Goal: Communication & Community: Answer question/provide support

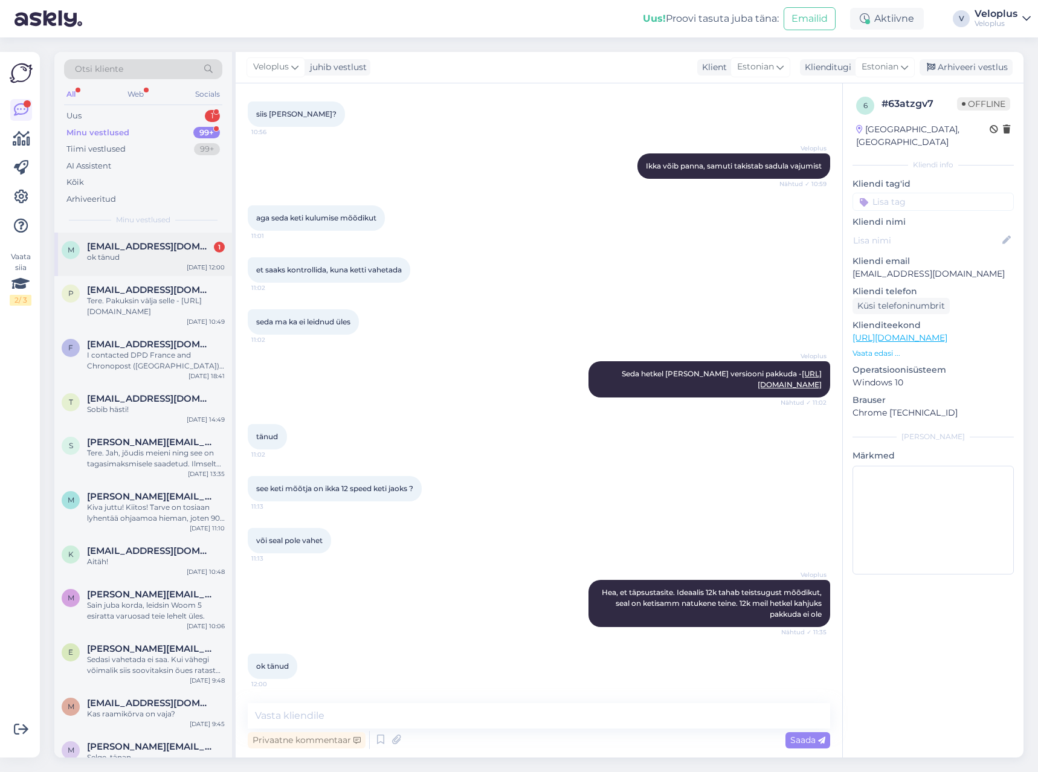
click at [153, 243] on span "[EMAIL_ADDRESS][DOMAIN_NAME]" at bounding box center [150, 246] width 126 height 11
click at [174, 117] on div "Uus 1" at bounding box center [143, 116] width 158 height 17
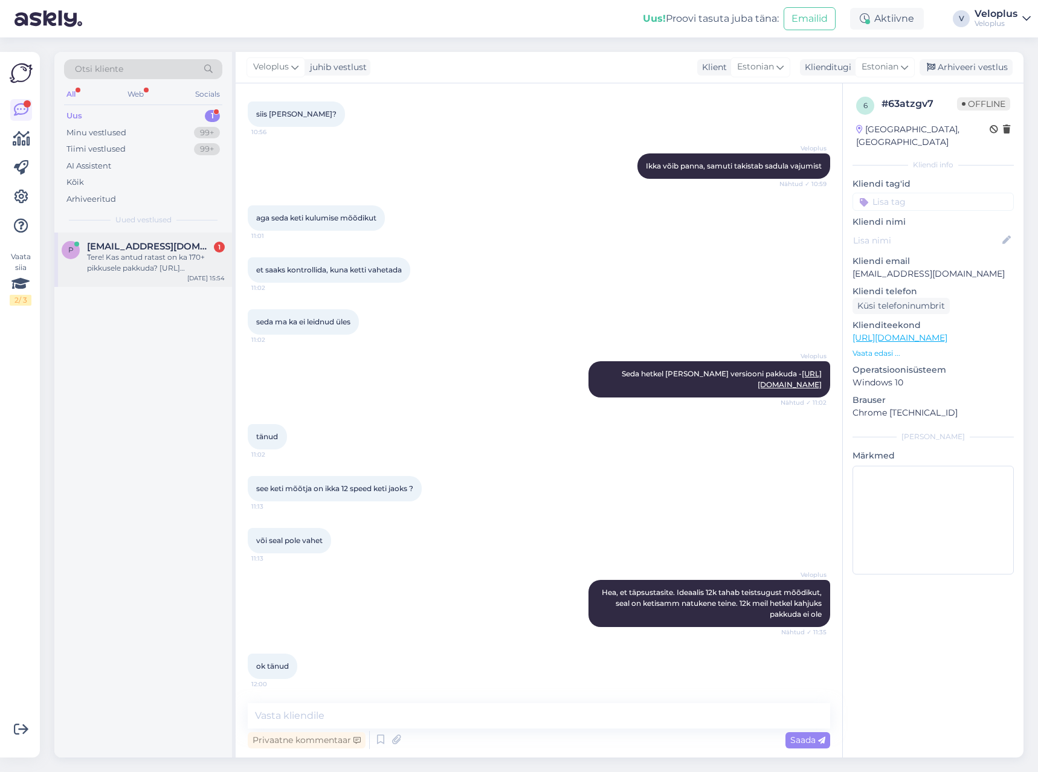
click at [133, 246] on span "[EMAIL_ADDRESS][DOMAIN_NAME]" at bounding box center [150, 246] width 126 height 11
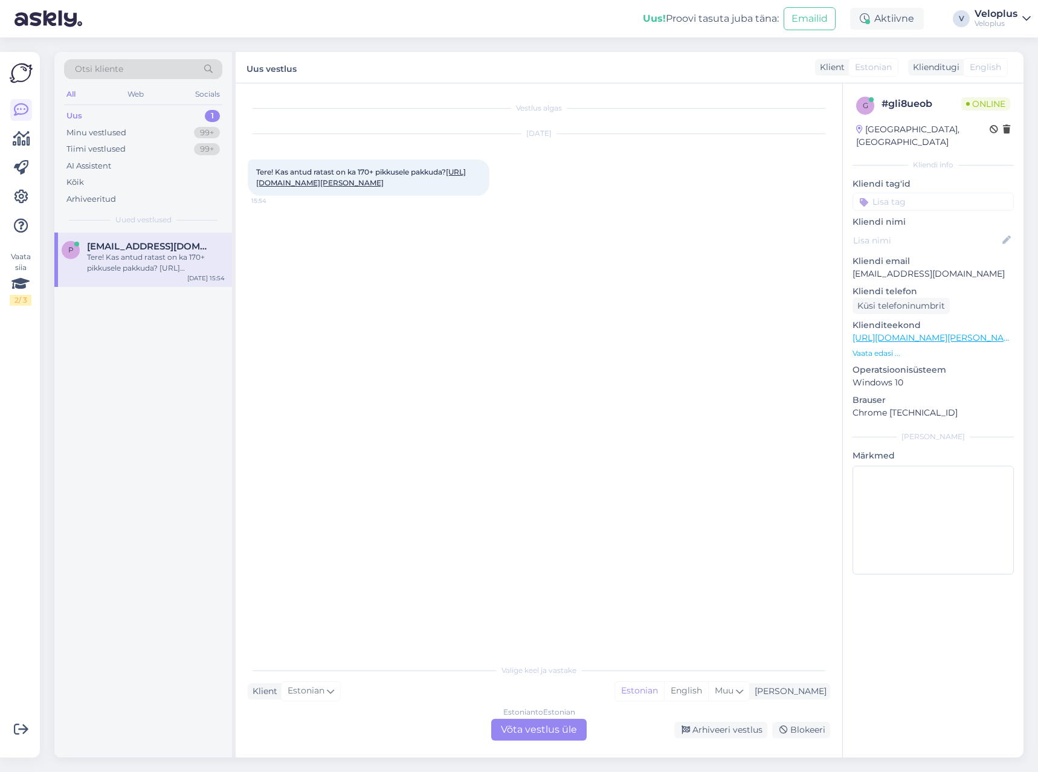
click at [354, 187] on link "[URL][DOMAIN_NAME][PERSON_NAME]" at bounding box center [361, 177] width 210 height 20
click at [558, 735] on div "Estonian to Estonian Võta vestlus üle" at bounding box center [538, 730] width 95 height 22
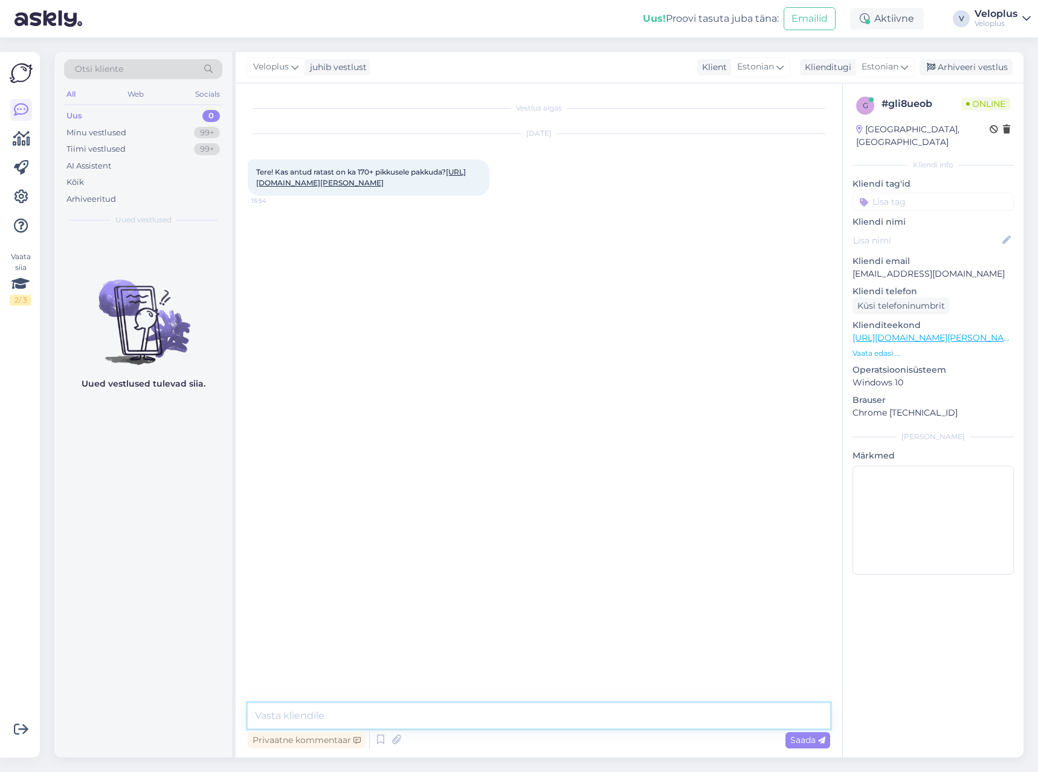
drag, startPoint x: 485, startPoint y: 724, endPoint x: 471, endPoint y: 722, distance: 14.5
click at [478, 723] on textarea at bounding box center [539, 715] width 582 height 25
type textarea "Tere"
type textarea "J"
type textarea "Kahjuks on läbimüüdud. [PERSON_NAME] XS raami on veel pakkuda"
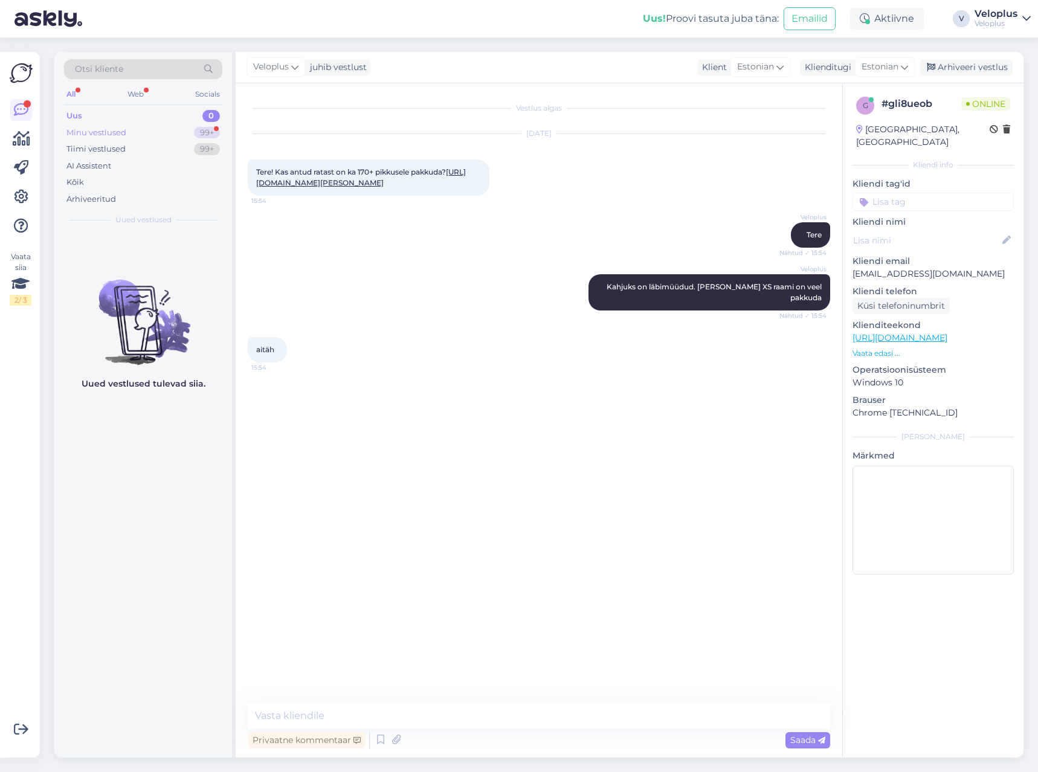
click at [175, 126] on div "Minu vestlused 99+" at bounding box center [143, 132] width 158 height 17
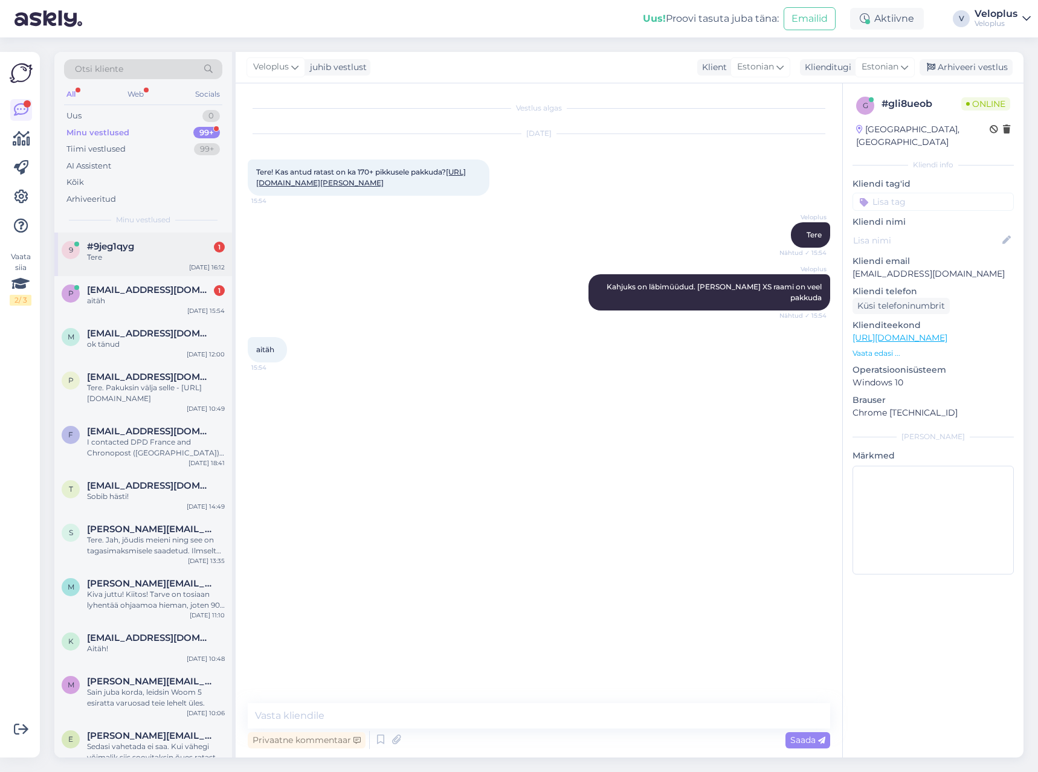
click at [166, 256] on div "Tere" at bounding box center [156, 257] width 138 height 11
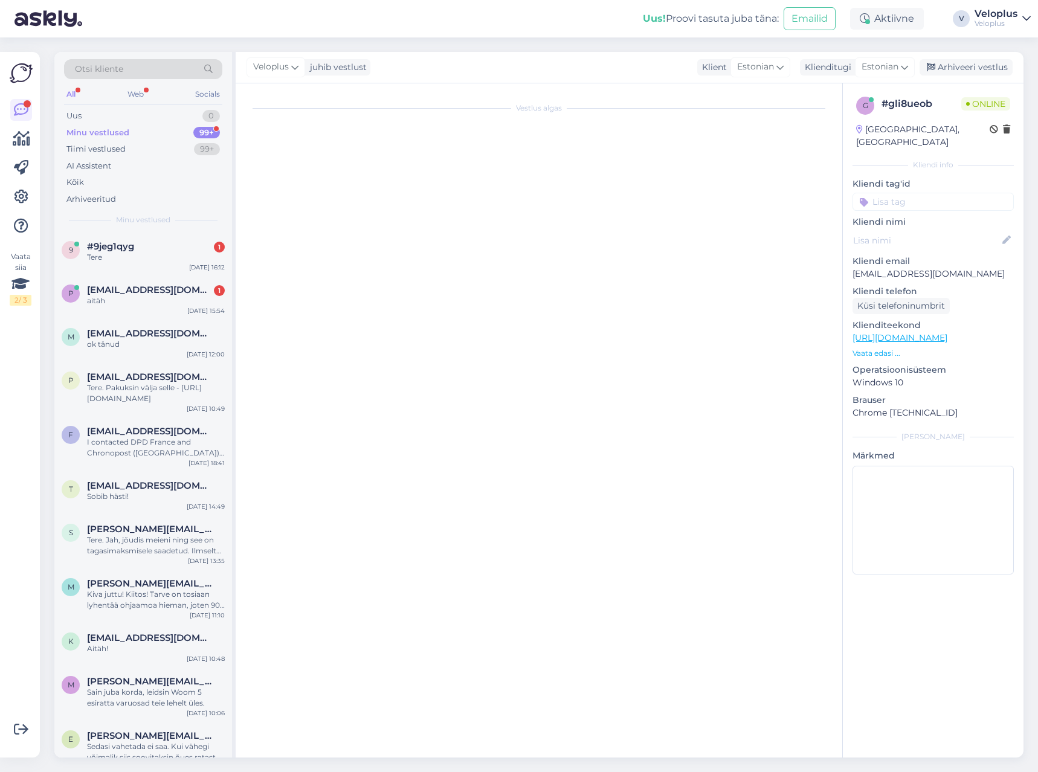
scroll to position [215, 0]
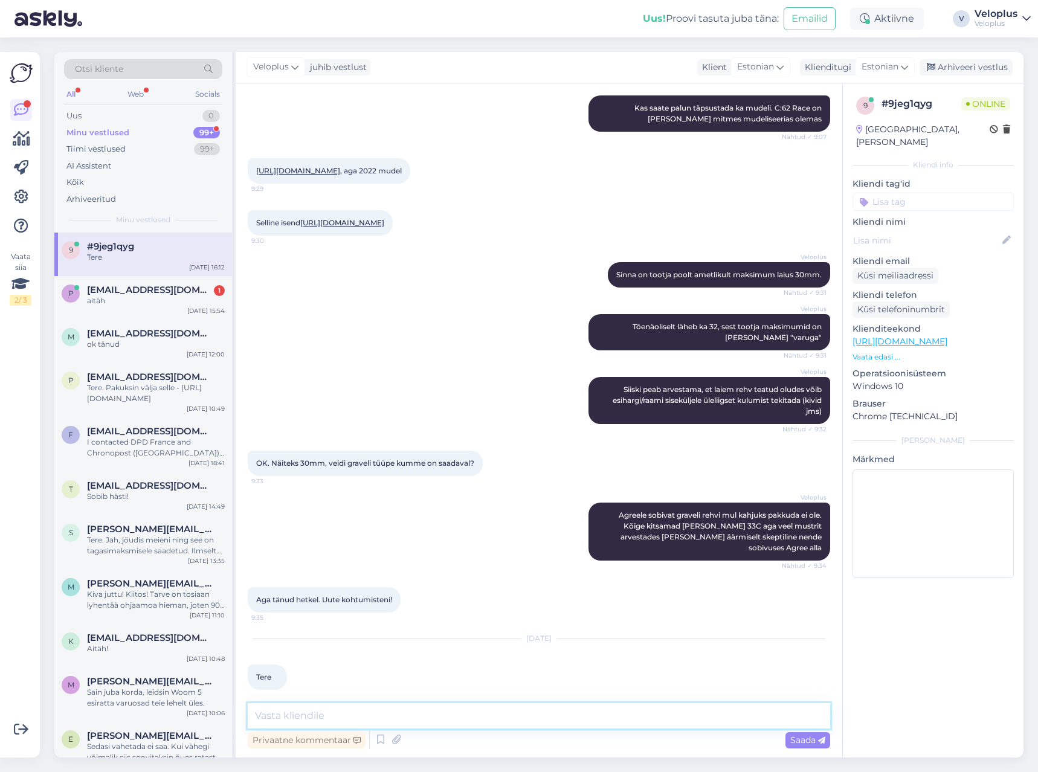
click at [331, 721] on textarea at bounding box center [539, 715] width 582 height 25
type textarea "Tere"
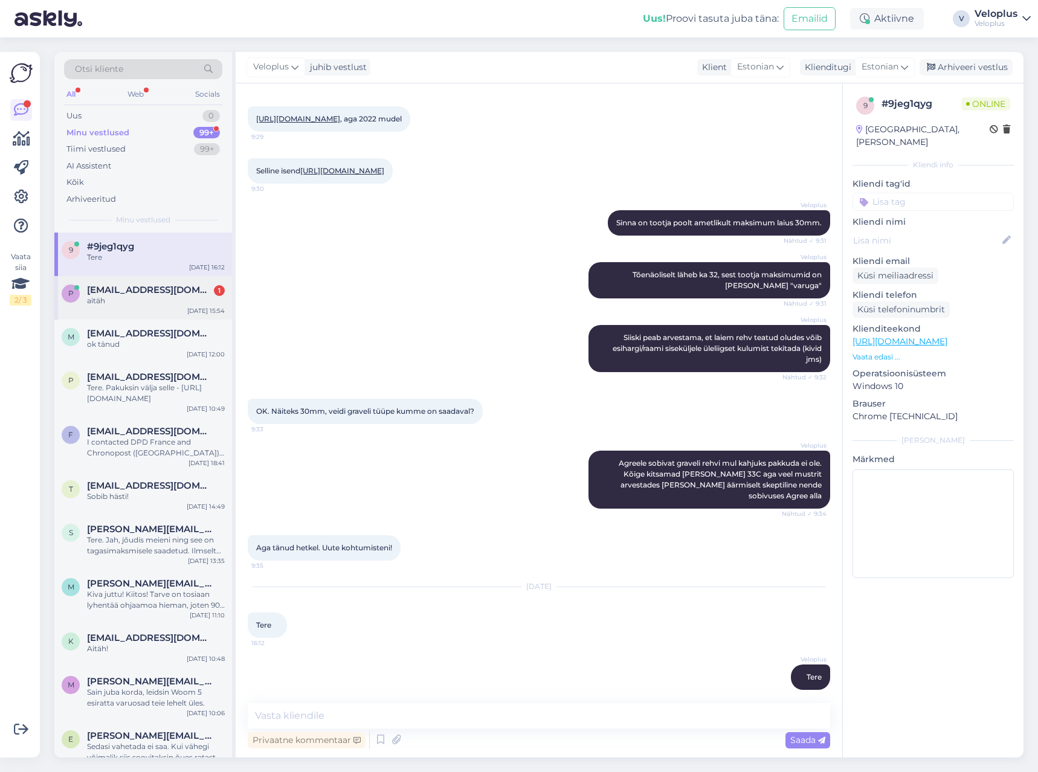
click at [104, 306] on div "p [EMAIL_ADDRESS][DOMAIN_NAME] 1 aitäh [DATE] 15:54" at bounding box center [143, 297] width 178 height 43
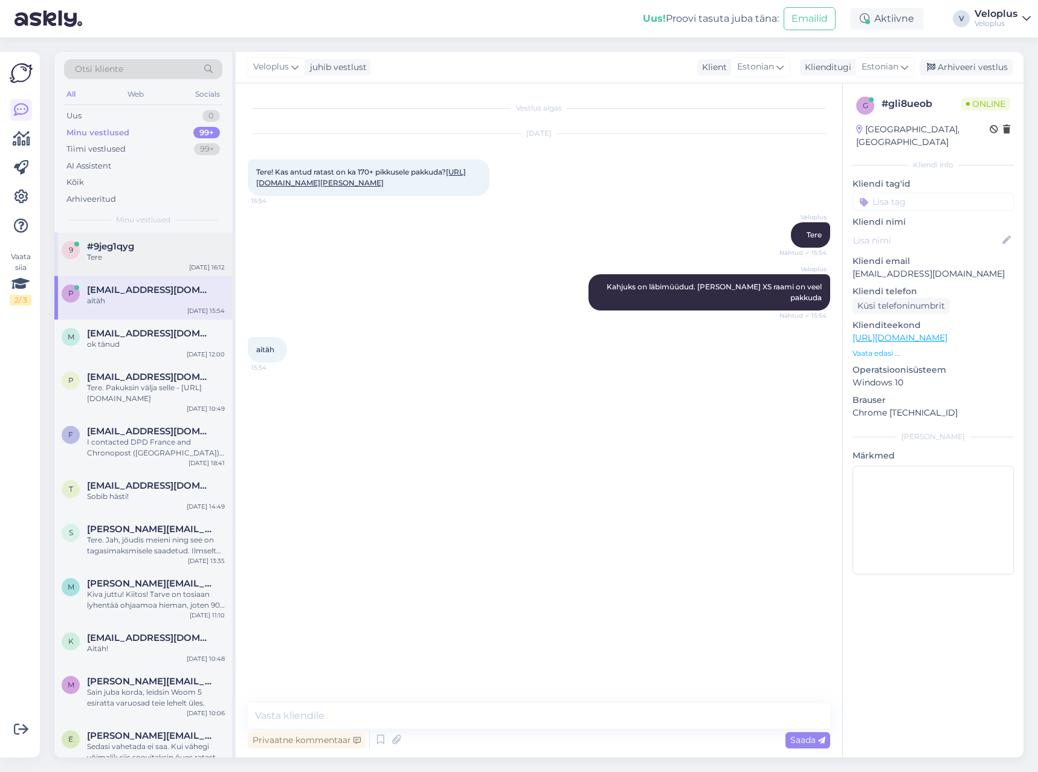
click at [149, 251] on div "#9jeg1qyg" at bounding box center [156, 246] width 138 height 11
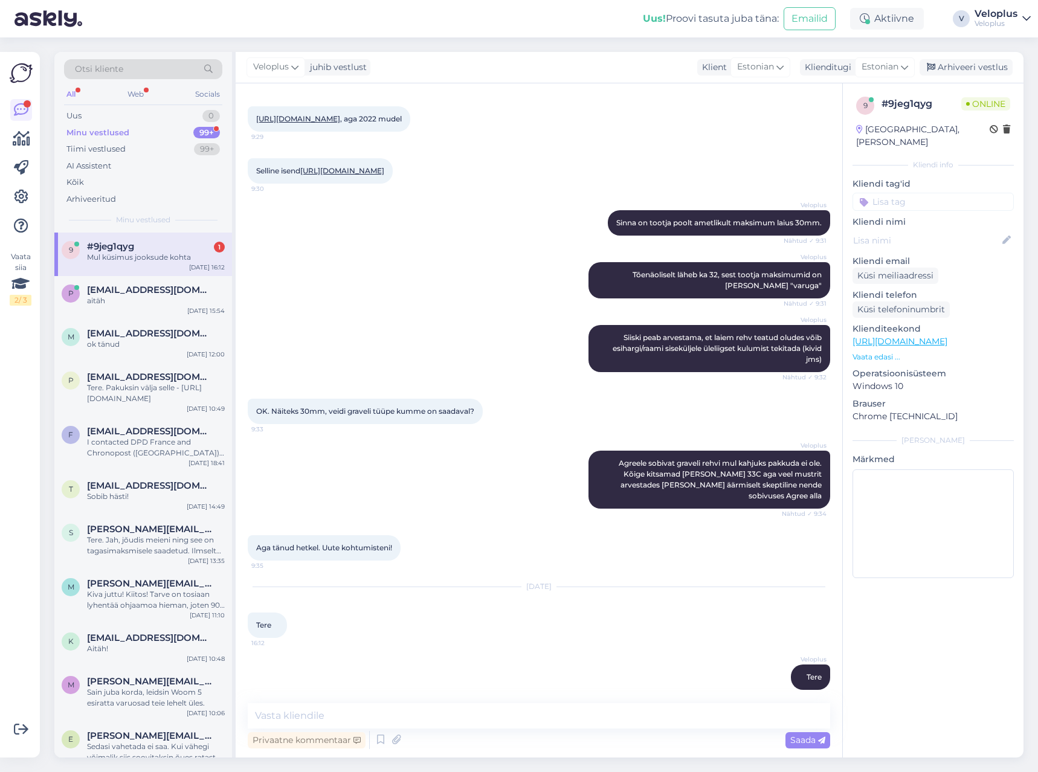
scroll to position [319, 0]
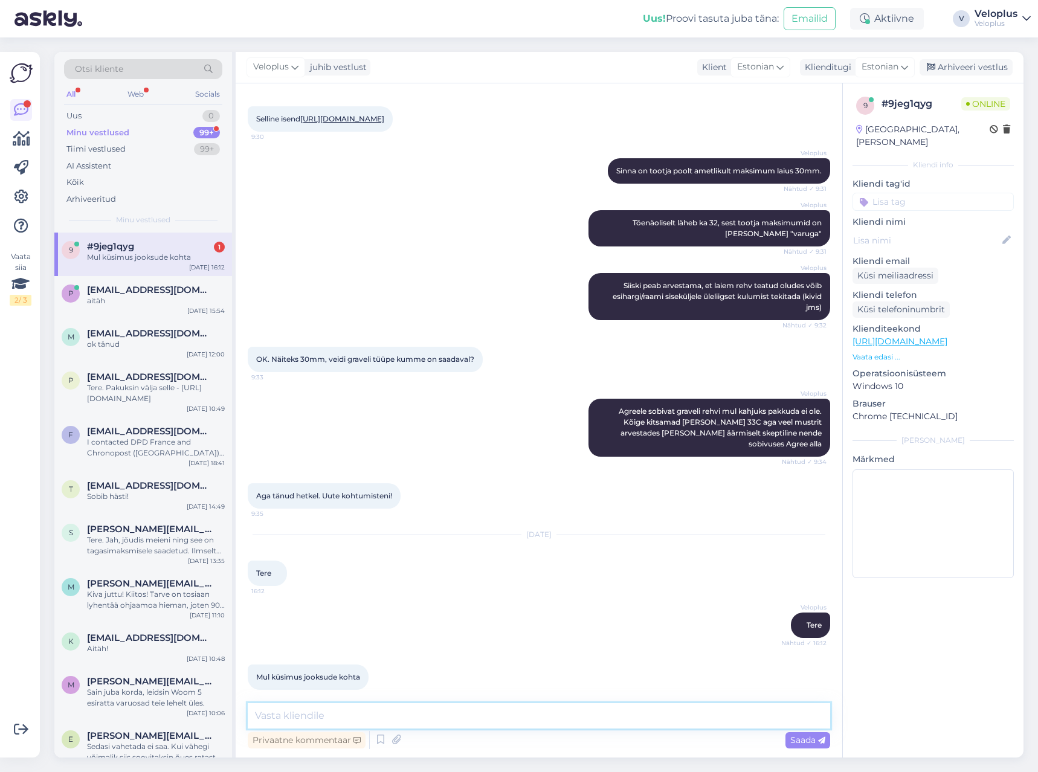
click at [381, 718] on textarea at bounding box center [539, 715] width 582 height 25
type textarea "Küsige"
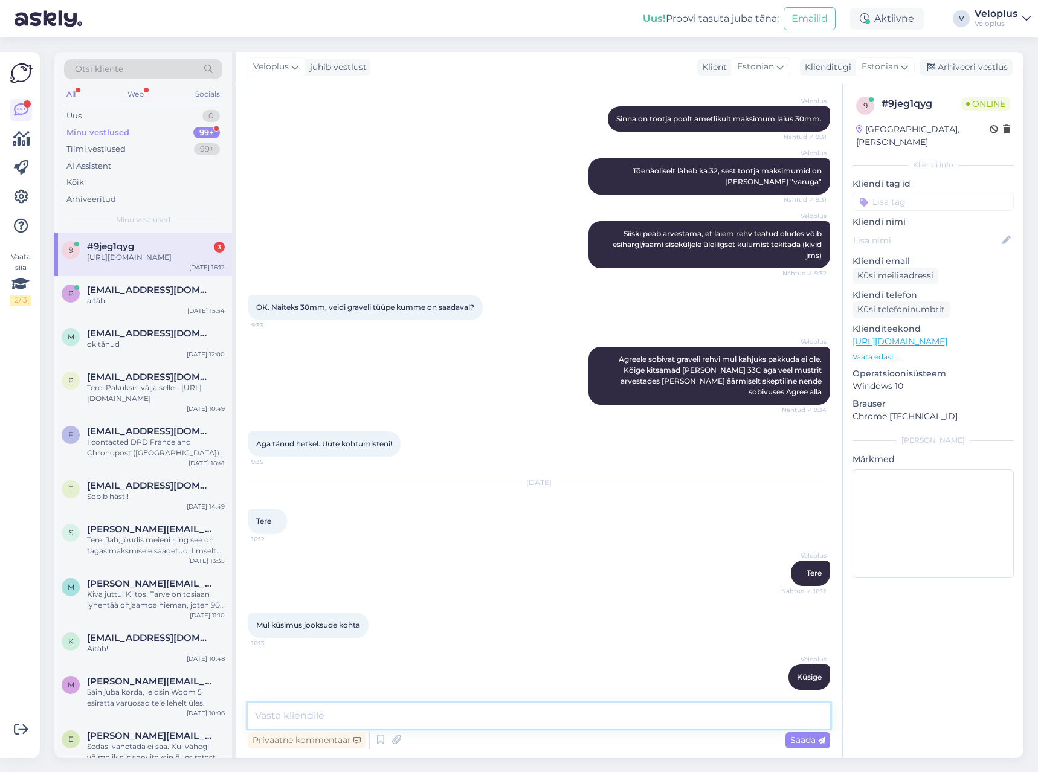
scroll to position [548, 0]
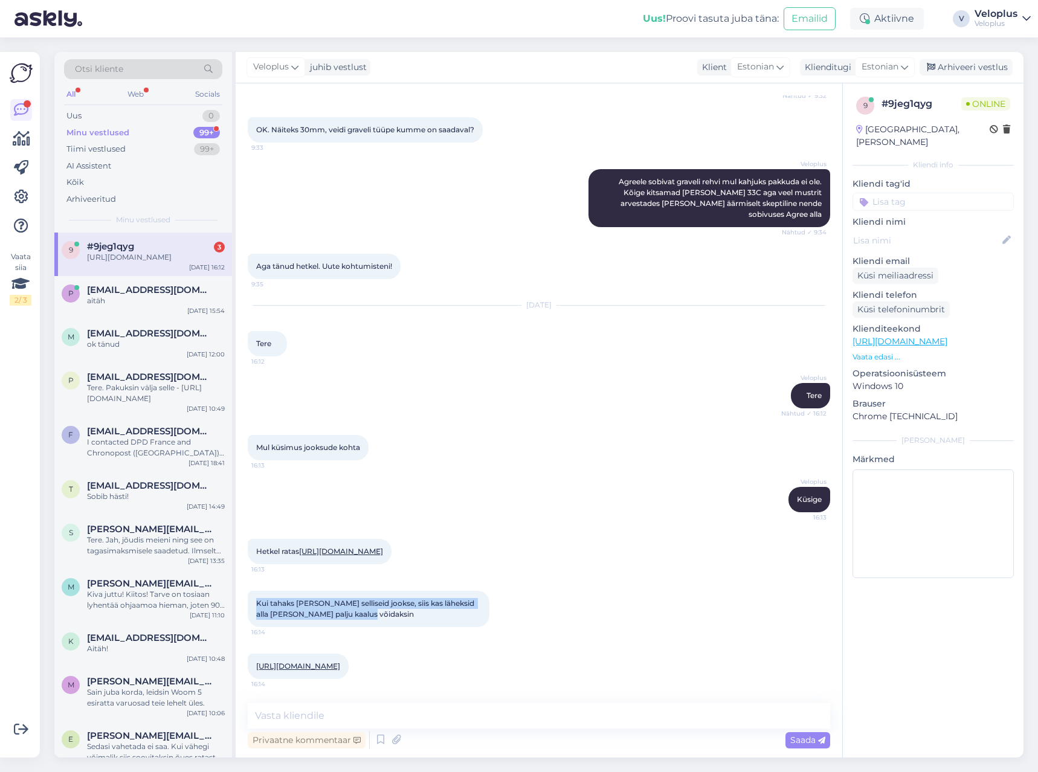
drag, startPoint x: 259, startPoint y: 593, endPoint x: 439, endPoint y: 599, distance: 180.7
click at [439, 599] on div "Kui tahaks [PERSON_NAME] selliseid jookse, siis kas läheksid alla [PERSON_NAME]…" at bounding box center [369, 609] width 242 height 36
click at [350, 547] on link "[URL][DOMAIN_NAME]" at bounding box center [341, 551] width 84 height 9
click at [307, 664] on link "[URL][DOMAIN_NAME]" at bounding box center [298, 665] width 84 height 9
click at [340, 661] on link "[URL][DOMAIN_NAME]" at bounding box center [298, 665] width 84 height 9
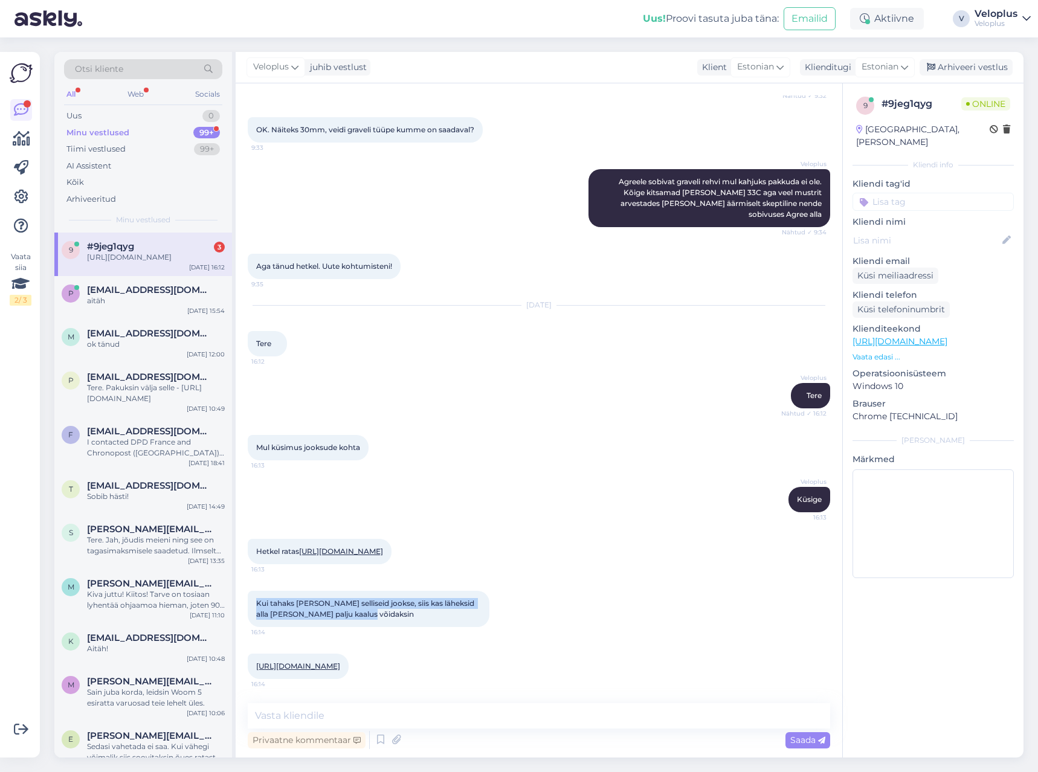
click at [329, 547] on link "[URL][DOMAIN_NAME]" at bounding box center [341, 551] width 84 height 9
click at [388, 714] on textarea at bounding box center [539, 715] width 582 height 25
type textarea "Jah, sobiksid ikka"
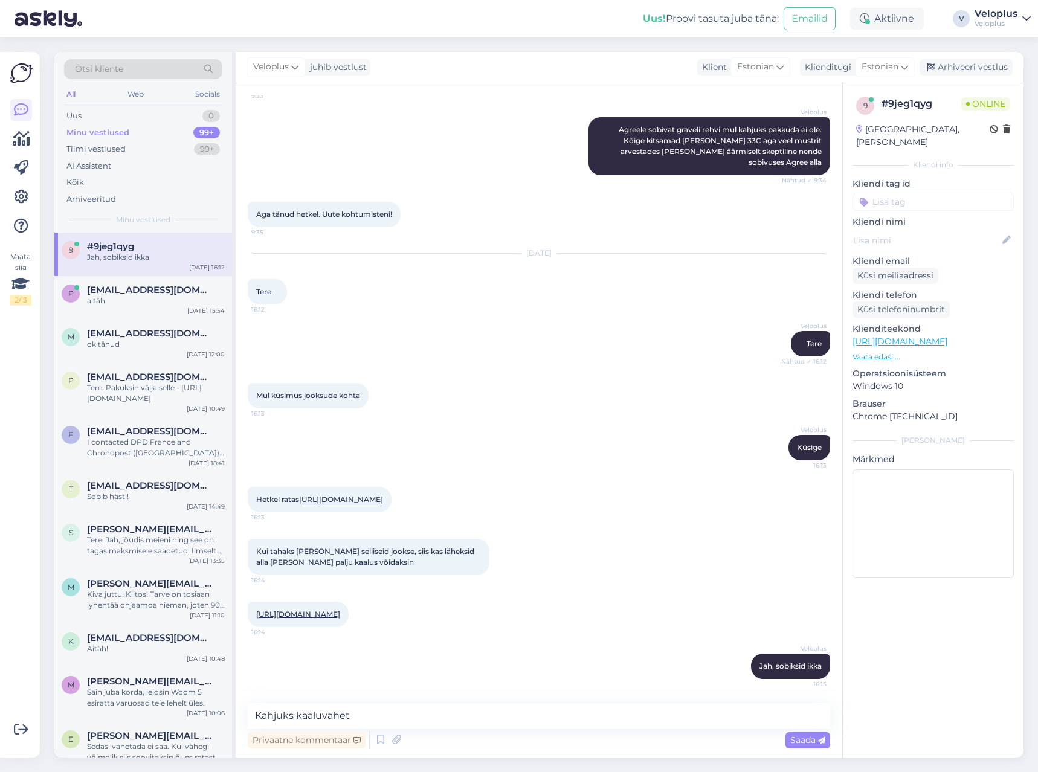
click at [340, 610] on link "[URL][DOMAIN_NAME]" at bounding box center [298, 614] width 84 height 9
drag, startPoint x: 392, startPoint y: 716, endPoint x: 399, endPoint y: 711, distance: 8.2
click at [393, 715] on textarea "Kahjuks kaaluvahet" at bounding box center [539, 715] width 582 height 25
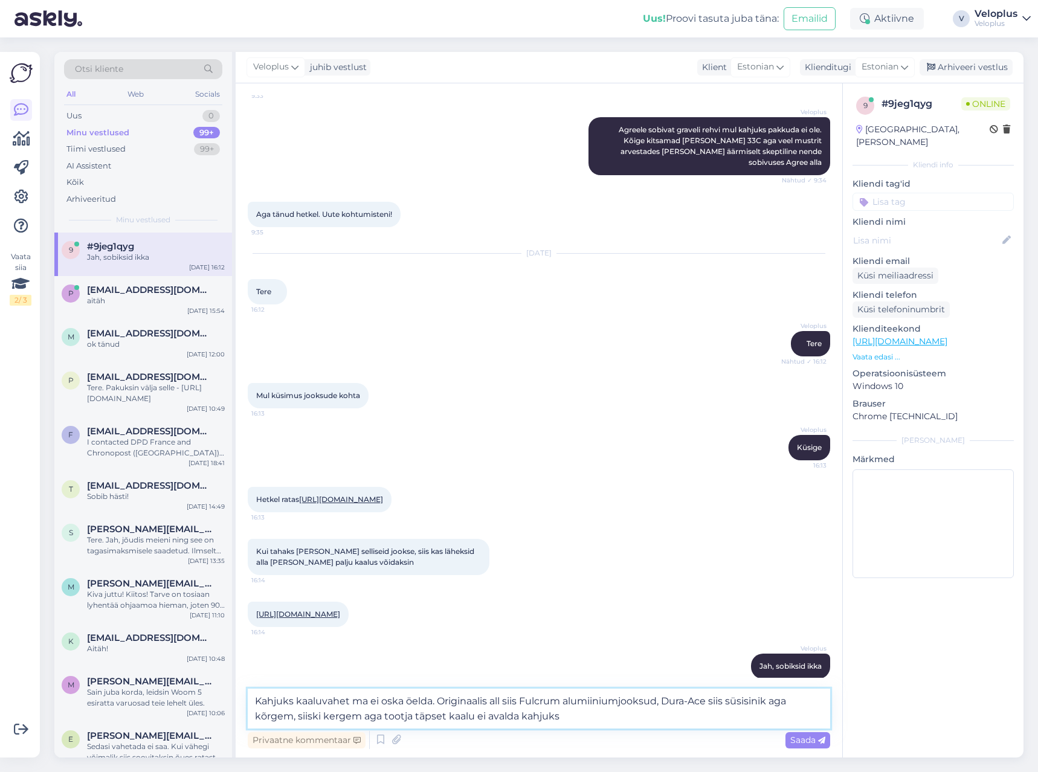
type textarea "Kahjuks kaaluvahet ma ei oska öelda. Originaalis all siis Fulcrum alumiiniumjoo…"
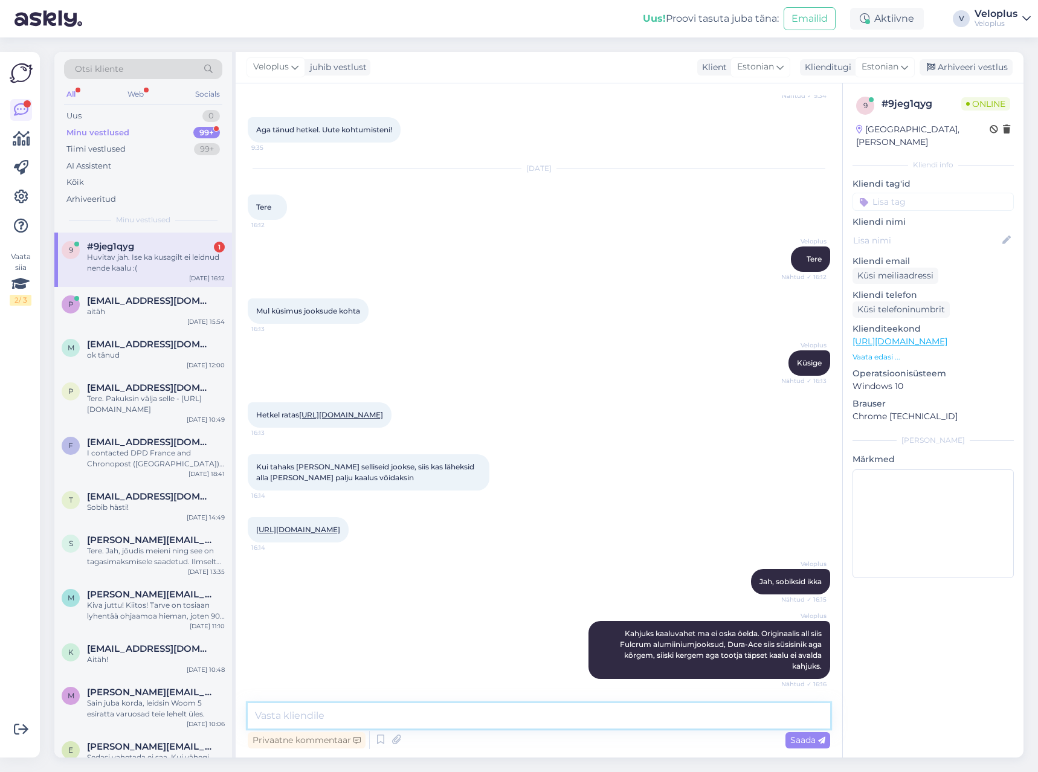
scroll to position [737, 0]
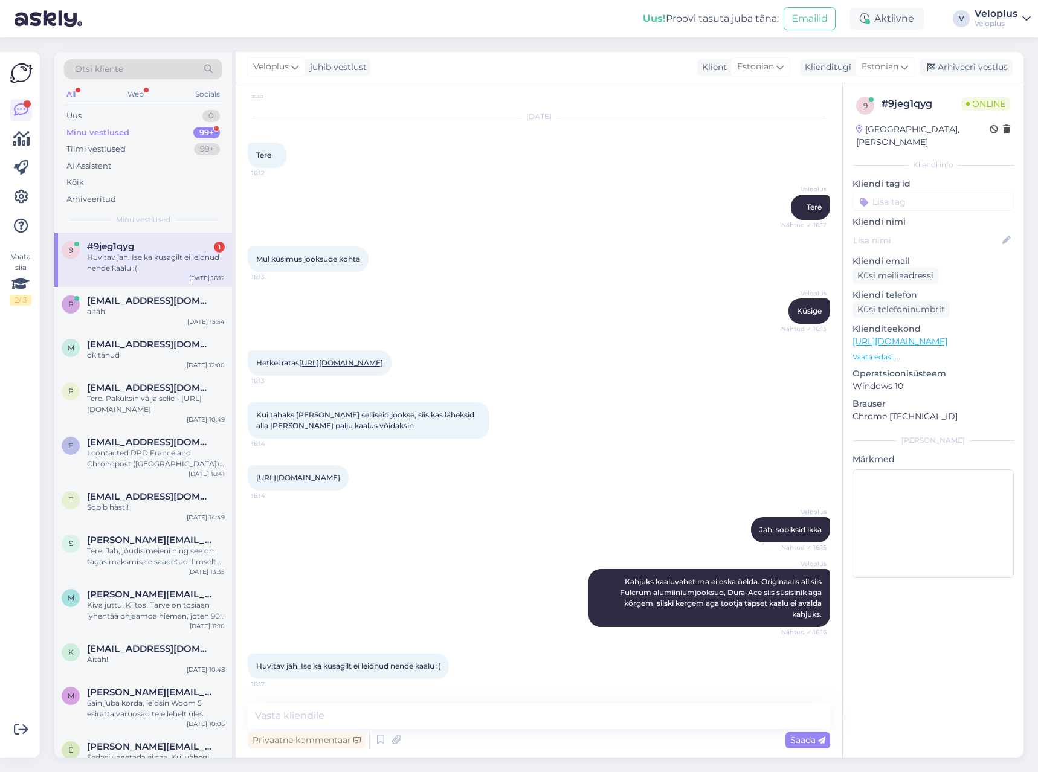
click at [384, 652] on div "Huvitav jah. Ise ka kusagilt ei leidnud nende kaalu :( 16:17" at bounding box center [539, 666] width 582 height 52
click at [117, 249] on span "#9jeg1qyg" at bounding box center [110, 246] width 47 height 11
click at [622, 389] on div "Kui tahaks [PERSON_NAME] selliseid jookse, siis kas läheksid alla [PERSON_NAME]…" at bounding box center [539, 420] width 582 height 63
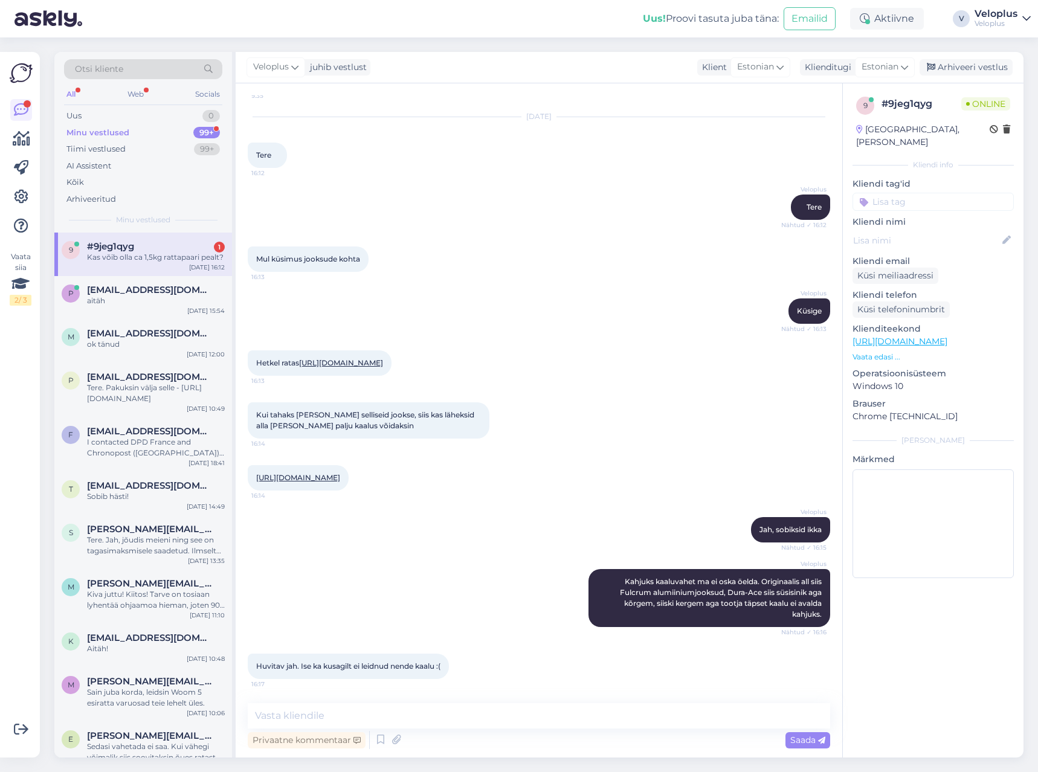
scroll to position [789, 0]
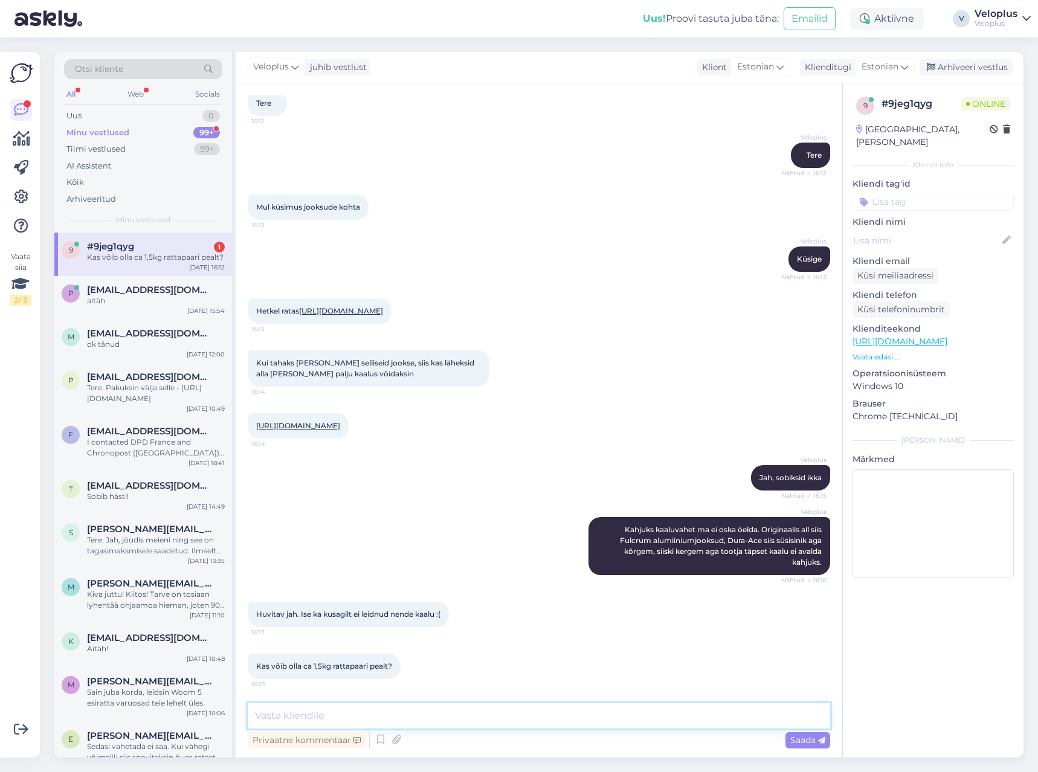
click at [364, 712] on textarea at bounding box center [539, 715] width 582 height 25
type textarea "Jooksude kaal või kaaluvõit?"
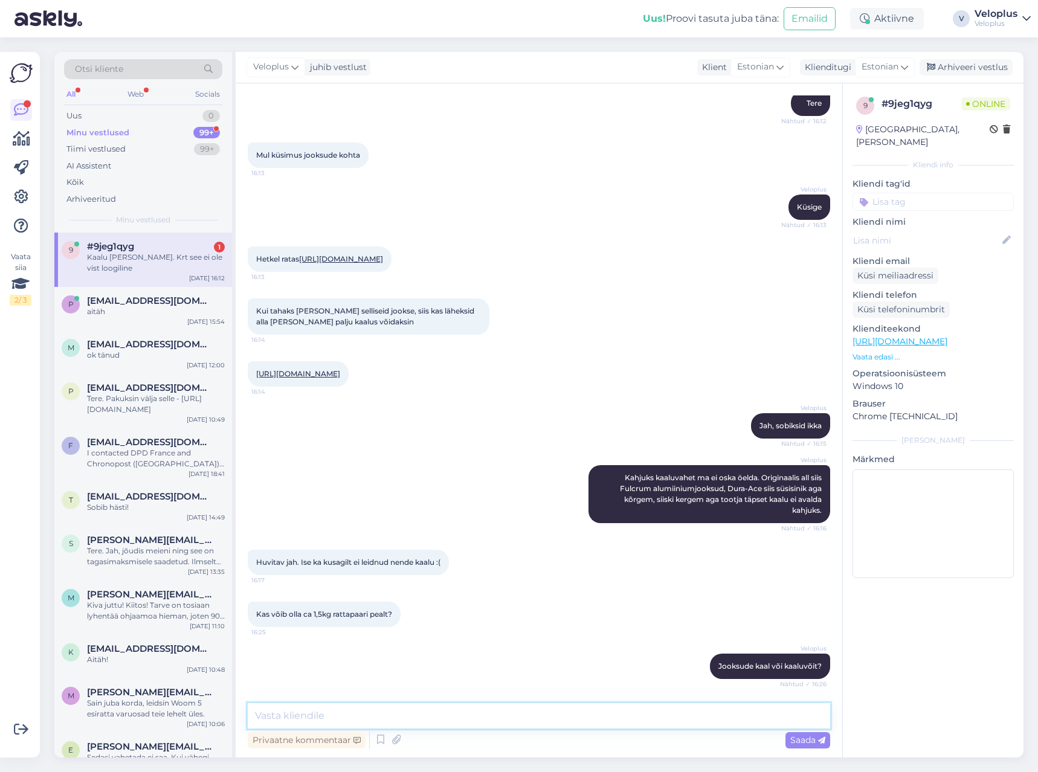
scroll to position [893, 0]
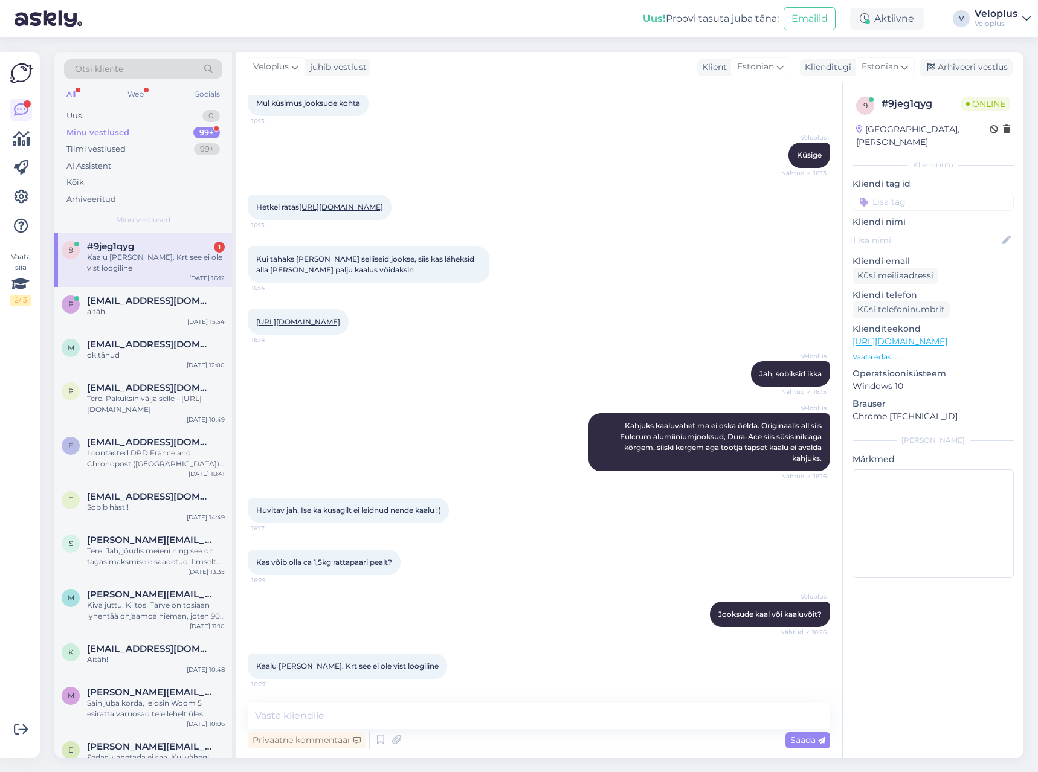
click at [425, 695] on div "Vestlus algas [DATE] Tere. Kas rattale CUBE c62 race isendile läheb [PERSON_NAM…" at bounding box center [539, 420] width 606 height 674
click at [416, 713] on textarea at bounding box center [539, 715] width 582 height 25
type textarea "Ei, see kindlasti ei ole võimalik. Siin räägime ikkagi mõnest sajast grammist"
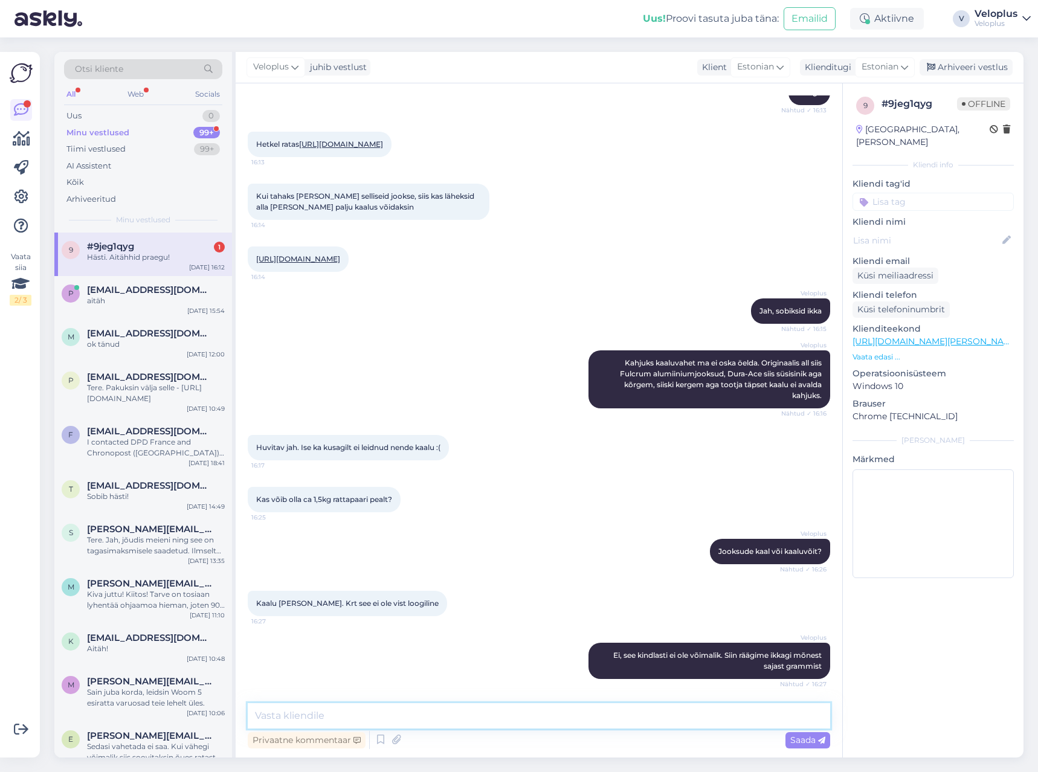
scroll to position [1008, 0]
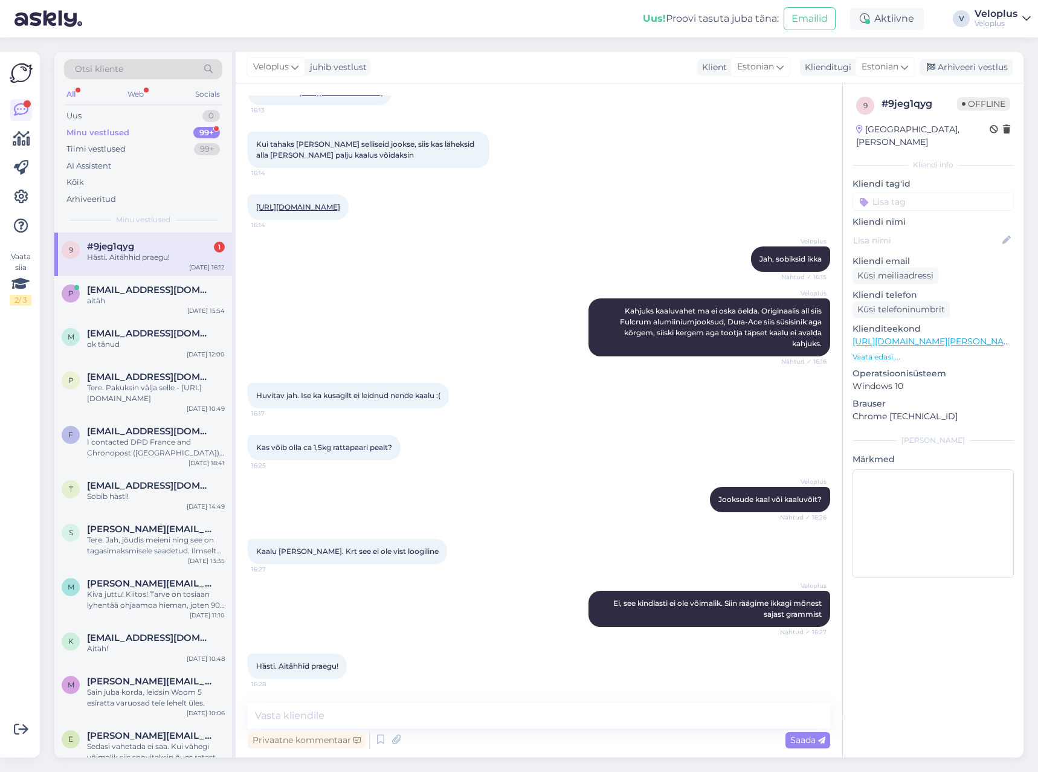
click at [364, 606] on div "Veloplus Ei, see kindlasti ei ole võimalik. Siin räägime ikkagi mõnest sajast g…" at bounding box center [539, 608] width 582 height 63
drag, startPoint x: 146, startPoint y: 252, endPoint x: 229, endPoint y: 194, distance: 101.4
click at [146, 252] on div "Hästi. Aitähhid praegu!" at bounding box center [156, 257] width 138 height 11
